Goal: Task Accomplishment & Management: Manage account settings

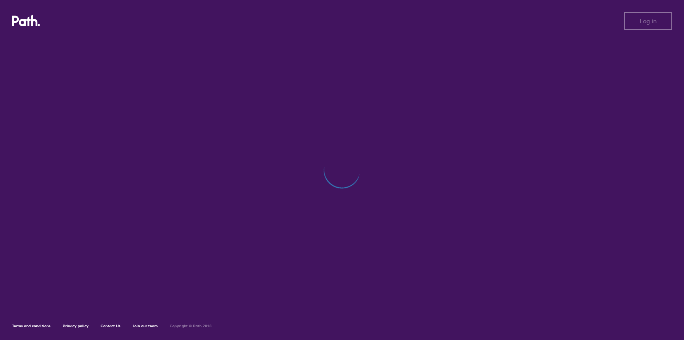
click at [58, 197] on div at bounding box center [342, 173] width 660 height 271
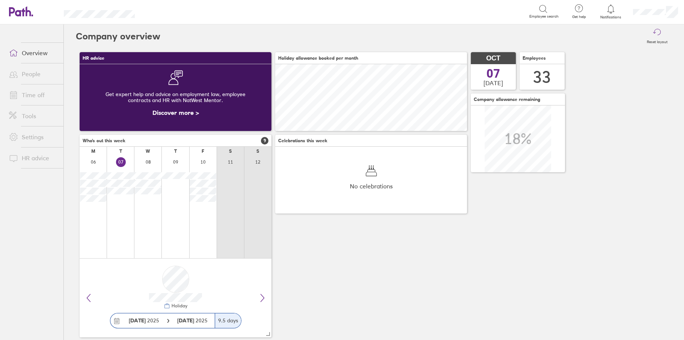
scroll to position [67, 191]
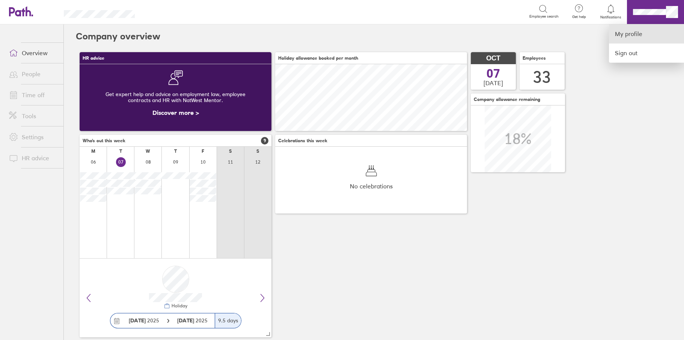
click at [631, 33] on link "My profile" at bounding box center [646, 33] width 75 height 19
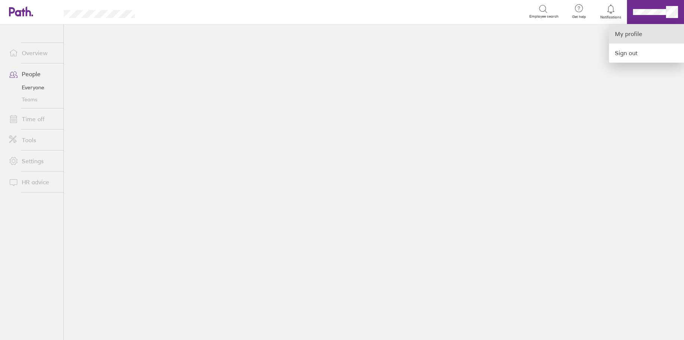
click at [624, 32] on link "My profile" at bounding box center [646, 33] width 75 height 19
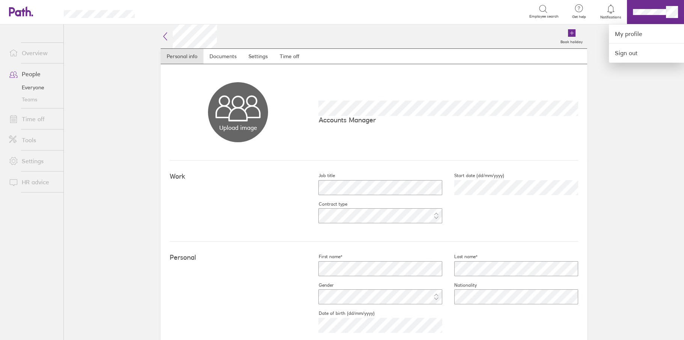
drag, startPoint x: 680, startPoint y: 183, endPoint x: 684, endPoint y: 265, distance: 81.9
click at [684, 265] on div at bounding box center [342, 170] width 684 height 340
